Goal: Register for event/course

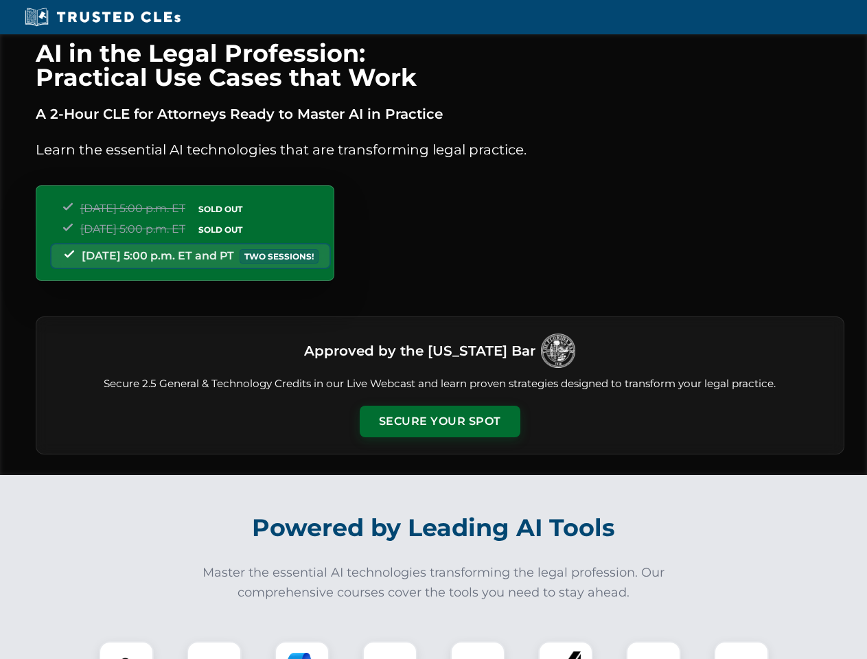
click at [440, 422] on button "Secure Your Spot" at bounding box center [440, 422] width 161 height 32
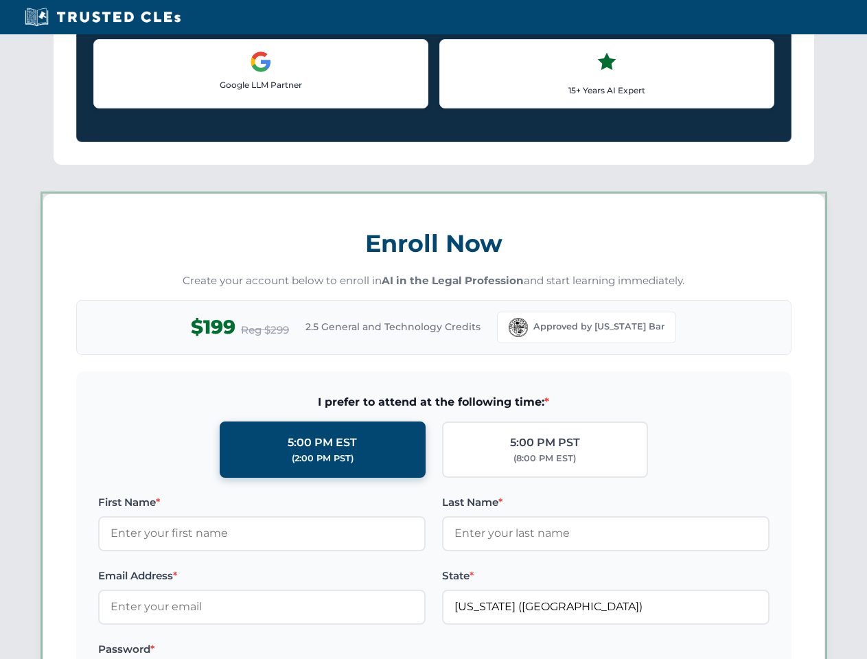
click at [302, 650] on label "Password *" at bounding box center [262, 649] width 328 height 16
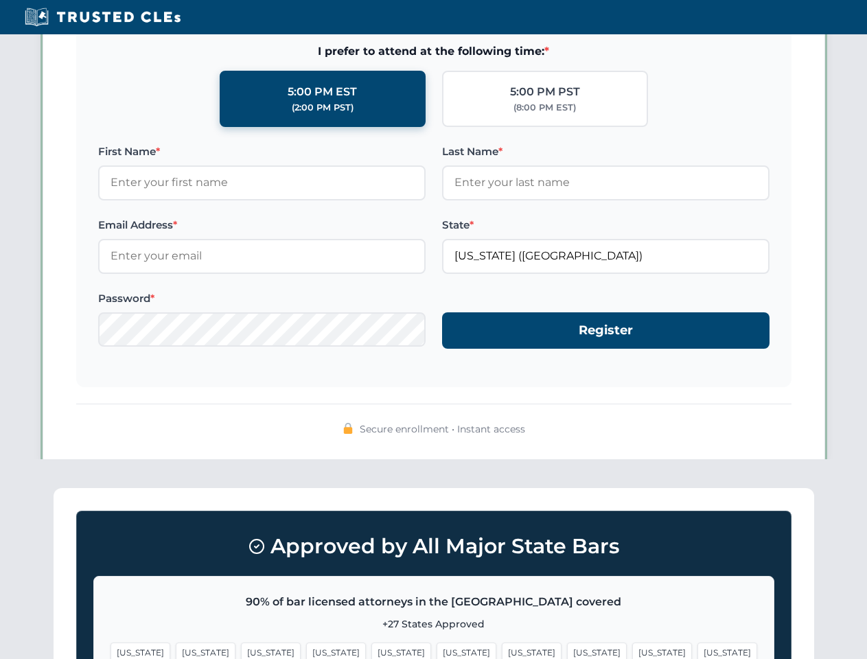
click at [633, 650] on span "[US_STATE]" at bounding box center [663, 653] width 60 height 20
